Goal: Task Accomplishment & Management: Manage account settings

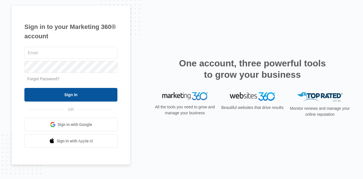
type input "[EMAIL_ADDRESS][DOMAIN_NAME]"
click at [76, 94] on input "Sign In" at bounding box center [70, 95] width 93 height 14
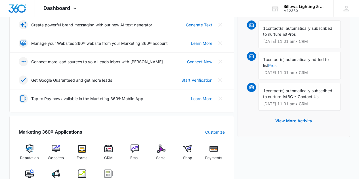
scroll to position [170, 0]
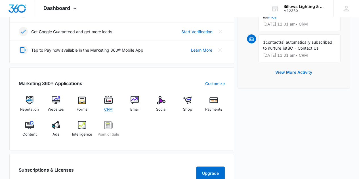
click at [106, 105] on div "CRM" at bounding box center [109, 106] width 22 height 20
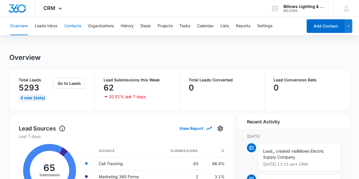
click at [73, 26] on button "Contacts" at bounding box center [72, 26] width 17 height 18
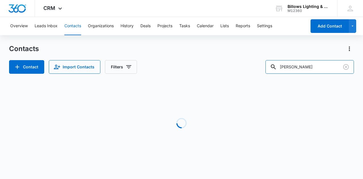
drag, startPoint x: 308, startPoint y: 67, endPoint x: 216, endPoint y: 65, distance: 92.6
click at [213, 68] on div "Contact Import Contacts Filters [PERSON_NAME]" at bounding box center [181, 67] width 345 height 14
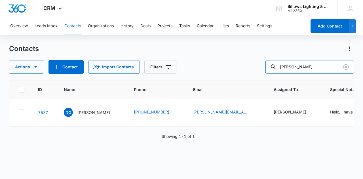
type input "[PERSON_NAME]"
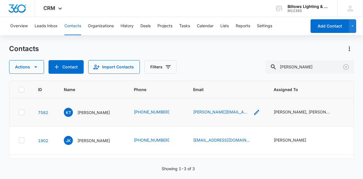
click at [253, 109] on icon "Email - kurt@jlctradings.com - Select to Edit Field" at bounding box center [256, 112] width 7 height 7
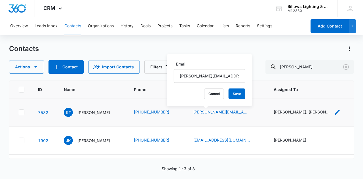
click at [299, 111] on div "[PERSON_NAME], [PERSON_NAME], [PERSON_NAME]" at bounding box center [302, 112] width 57 height 6
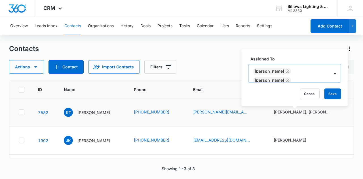
click at [288, 71] on icon "Remove Janet Benvenuto" at bounding box center [288, 71] width 4 height 4
click at [286, 67] on icon "Remove Mike Beswick" at bounding box center [288, 66] width 4 height 4
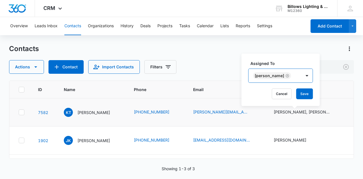
click at [287, 75] on icon "Remove Matt Yarabinee" at bounding box center [288, 76] width 4 height 4
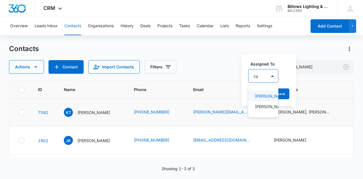
type input "car"
click at [264, 99] on p "[PERSON_NAME]" at bounding box center [263, 96] width 17 height 6
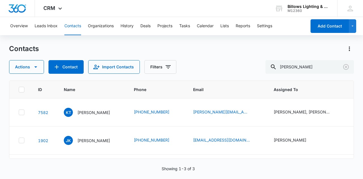
click at [224, 60] on div "Actions Contact Import Contacts Filters [PERSON_NAME]" at bounding box center [181, 67] width 345 height 14
click at [281, 110] on div "[PERSON_NAME], [PERSON_NAME], [PERSON_NAME]" at bounding box center [302, 112] width 57 height 6
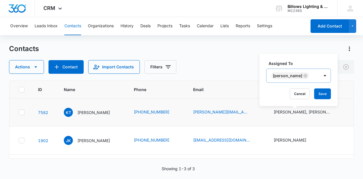
click at [304, 74] on icon "Remove Carrie Wells" at bounding box center [306, 76] width 4 height 4
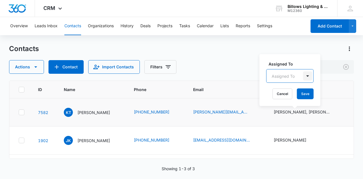
click at [307, 76] on div at bounding box center [307, 76] width 9 height 9
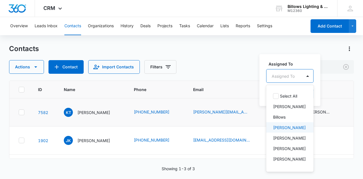
click at [287, 131] on p "[PERSON_NAME]" at bounding box center [289, 128] width 33 height 6
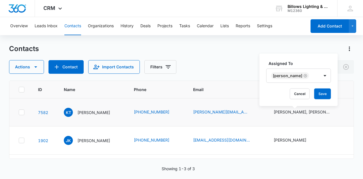
click at [325, 60] on div "Assigned To [PERSON_NAME] Cancel Save" at bounding box center [299, 80] width 78 height 53
click at [316, 95] on button "Save" at bounding box center [323, 94] width 17 height 11
